Goal: Task Accomplishment & Management: Manage account settings

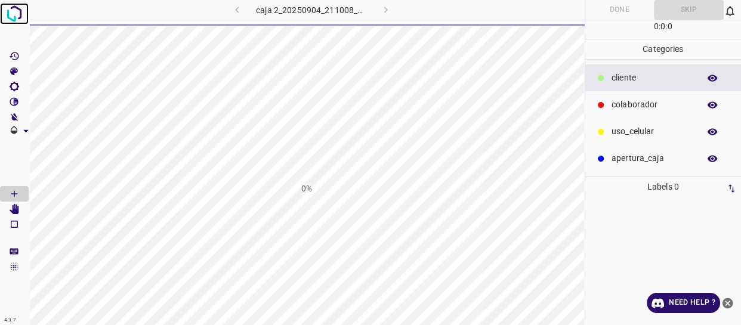
click at [17, 14] on img at bounding box center [14, 13] width 21 height 21
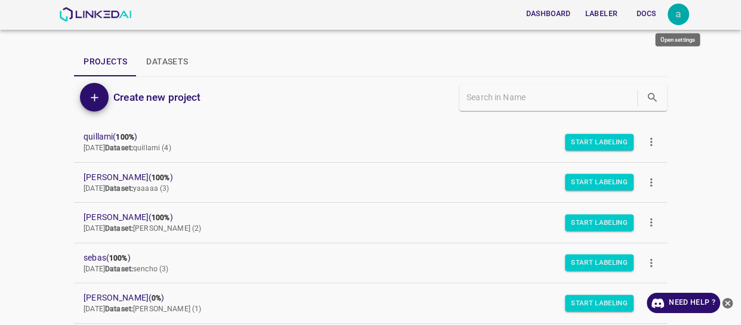
click at [679, 12] on div "a" at bounding box center [678, 14] width 21 height 21
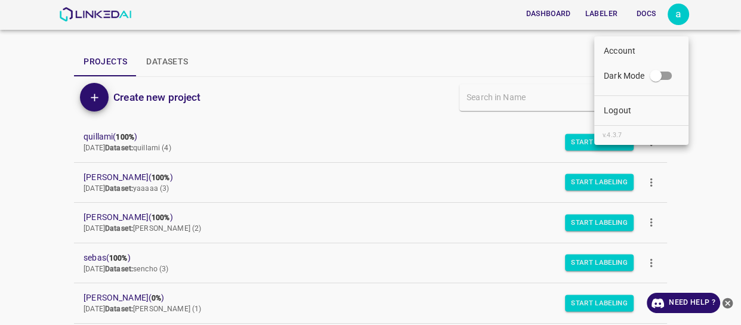
click at [627, 107] on p "Logout" at bounding box center [617, 110] width 27 height 13
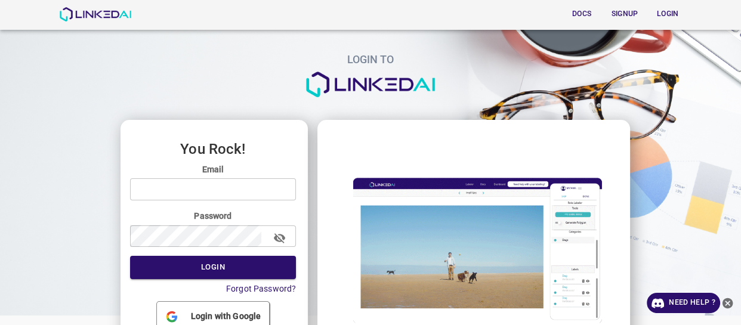
type input "[EMAIL_ADDRESS][DOMAIN_NAME]"
click at [280, 236] on icon "button" at bounding box center [279, 238] width 11 height 10
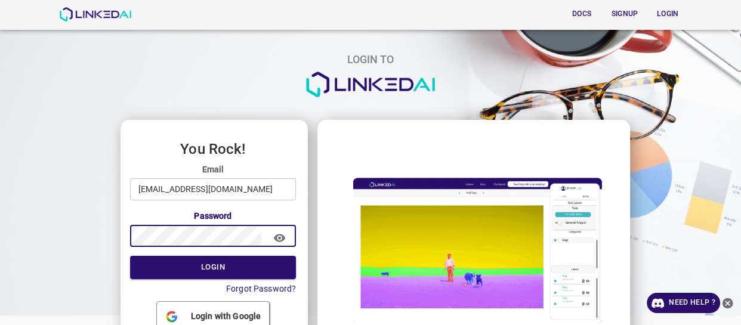
click at [121, 242] on div "You Rock! Email [EMAIL_ADDRESS][DOMAIN_NAME] ​ Password ​ Login Forgot Password…" at bounding box center [215, 251] width 188 height 263
